Goal: Complete application form

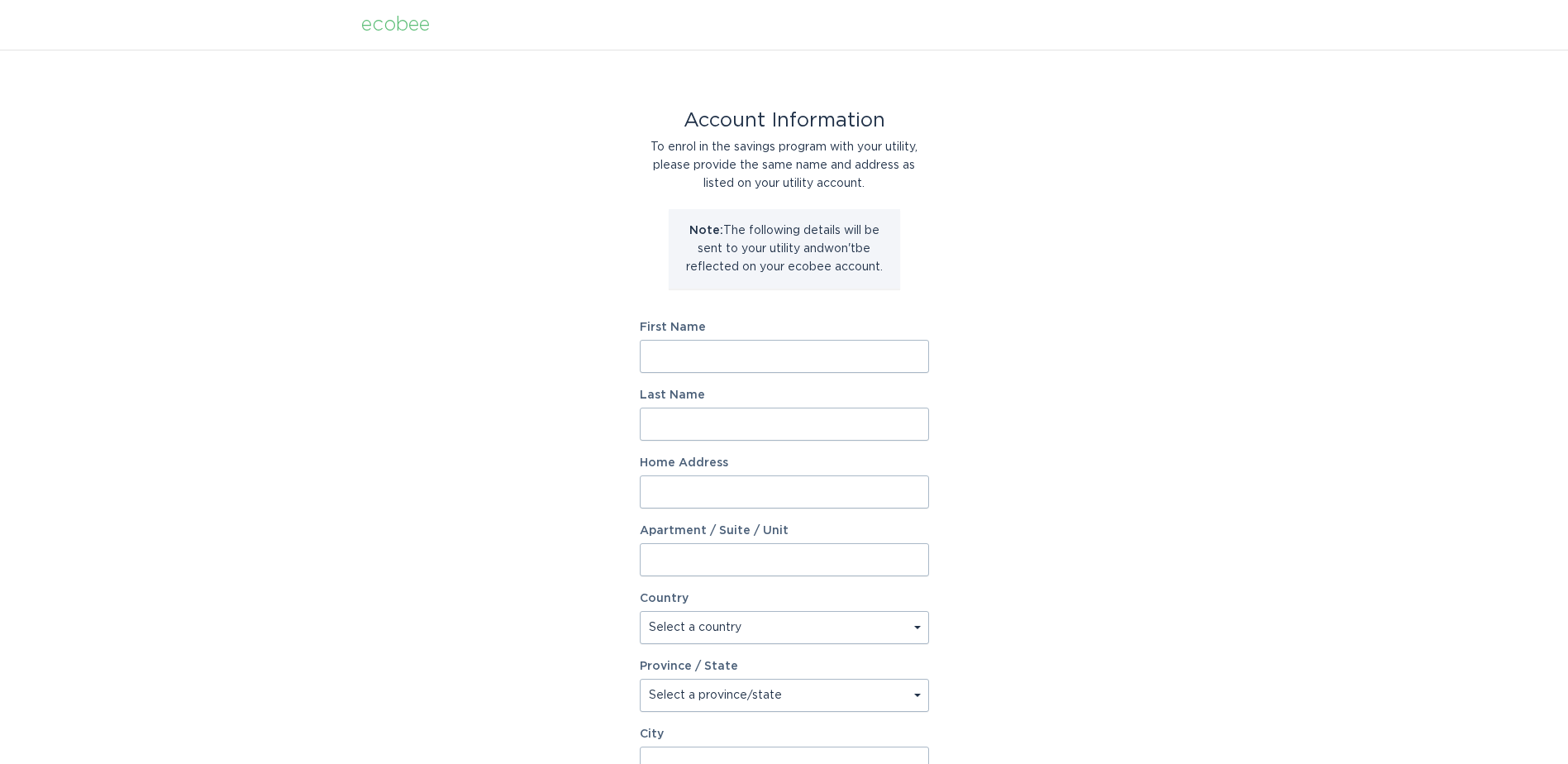
click at [817, 349] on input "First Name" at bounding box center [784, 355] width 289 height 33
type input "[PERSON_NAME]"
type input "[STREET_ADDRESS]"
select select "US"
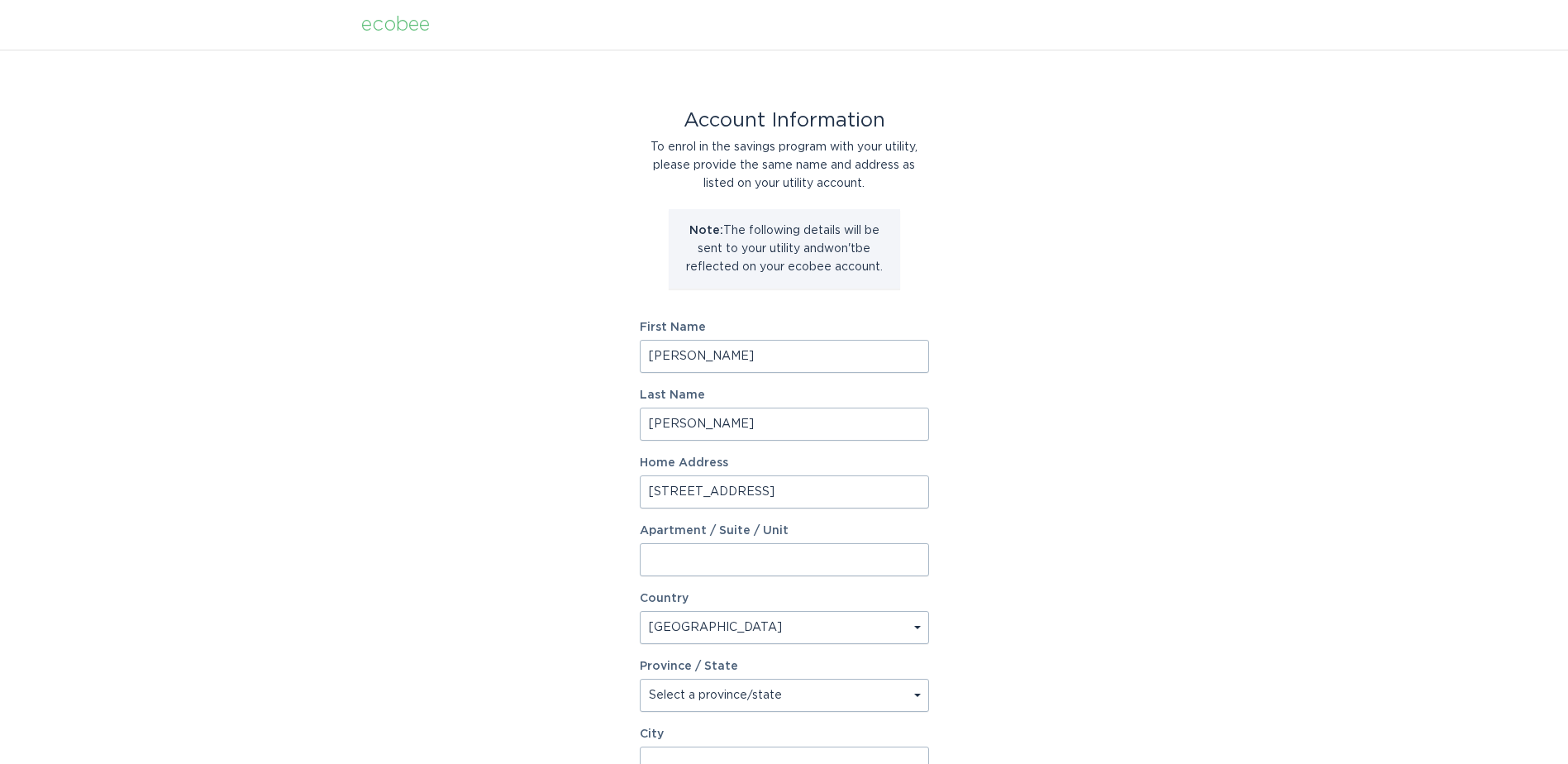
type input "[PERSON_NAME]"
type input "29671"
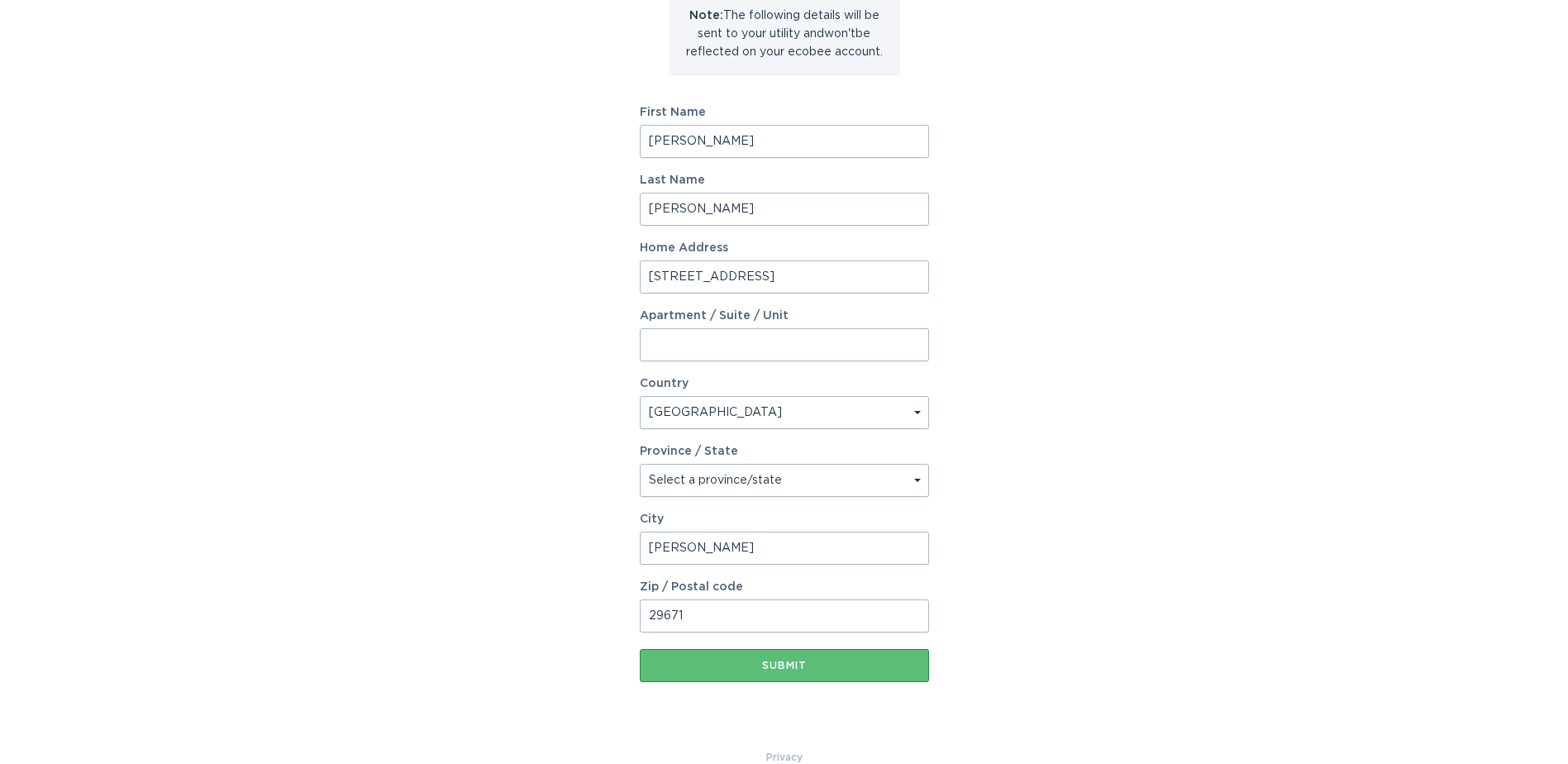
scroll to position [242, 0]
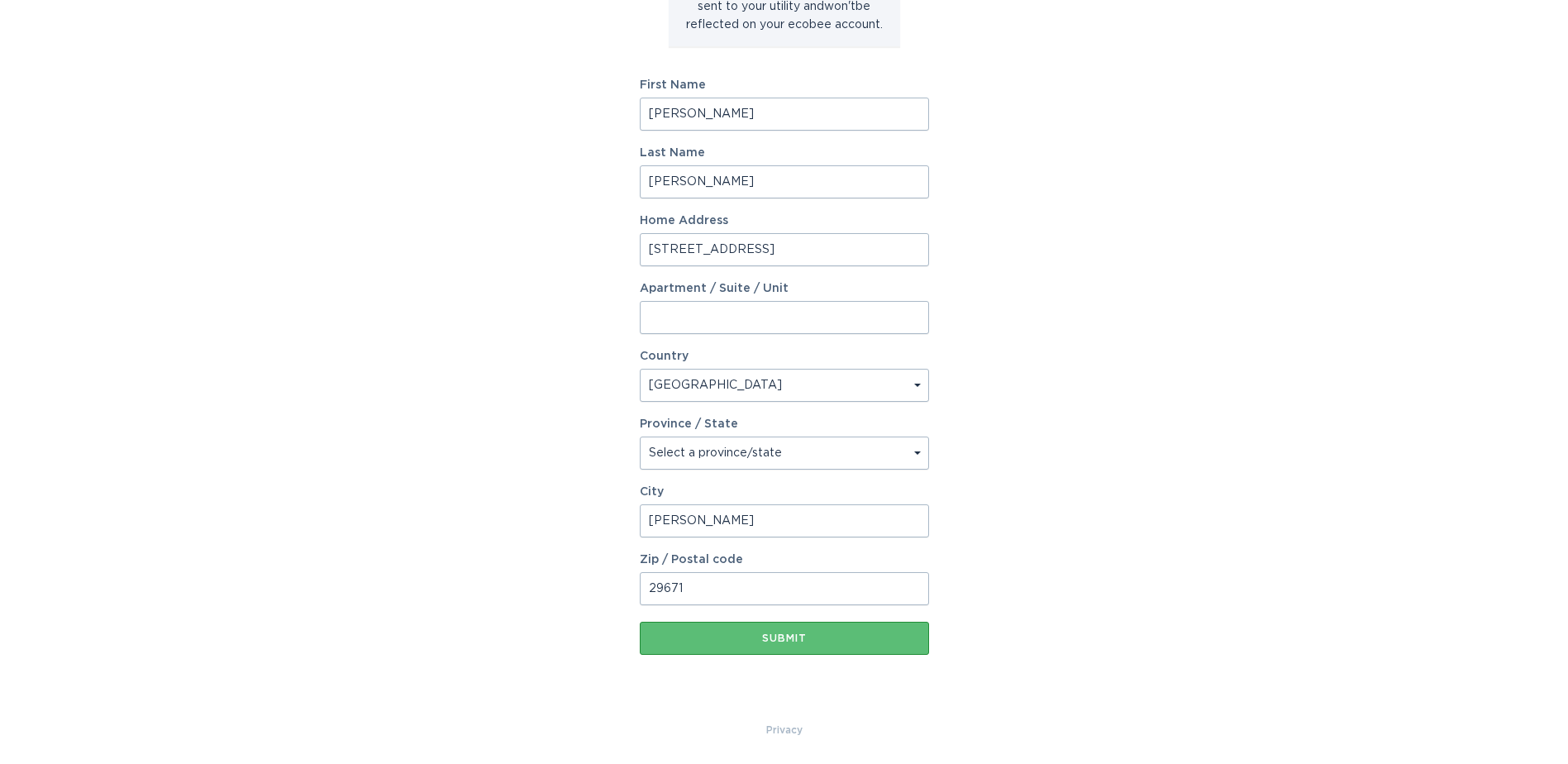
click at [853, 454] on select "Select a province/state [US_STATE] [US_STATE] [US_STATE] [US_STATE] [US_STATE] …" at bounding box center [784, 452] width 289 height 33
select select "SC"
click at [640, 436] on select "Select a province/state [US_STATE] [US_STATE] [US_STATE] [US_STATE] [US_STATE] …" at bounding box center [784, 452] width 289 height 33
click at [777, 637] on div "Submit" at bounding box center [784, 638] width 273 height 9
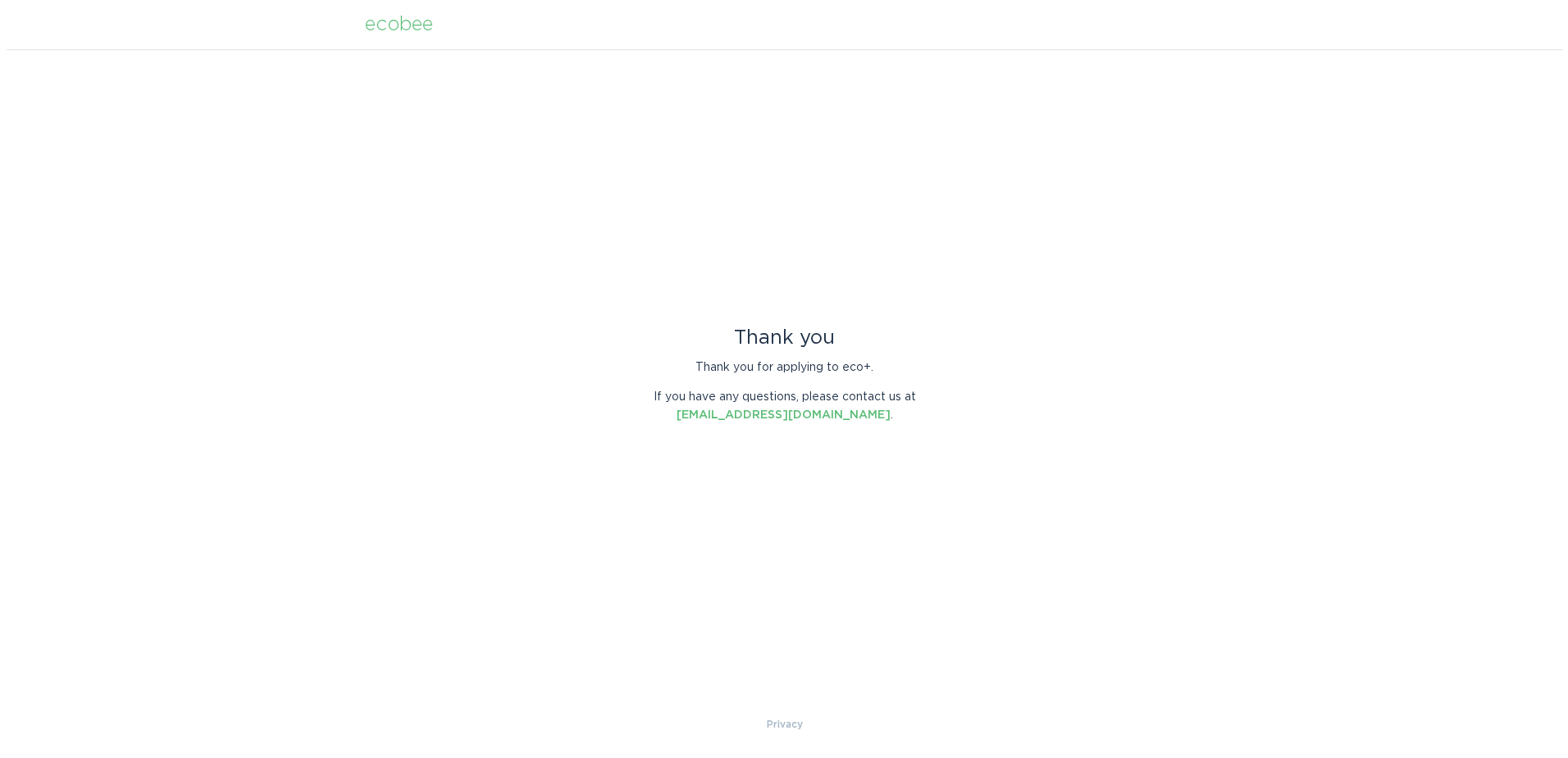
scroll to position [0, 0]
